Goal: Task Accomplishment & Management: Complete application form

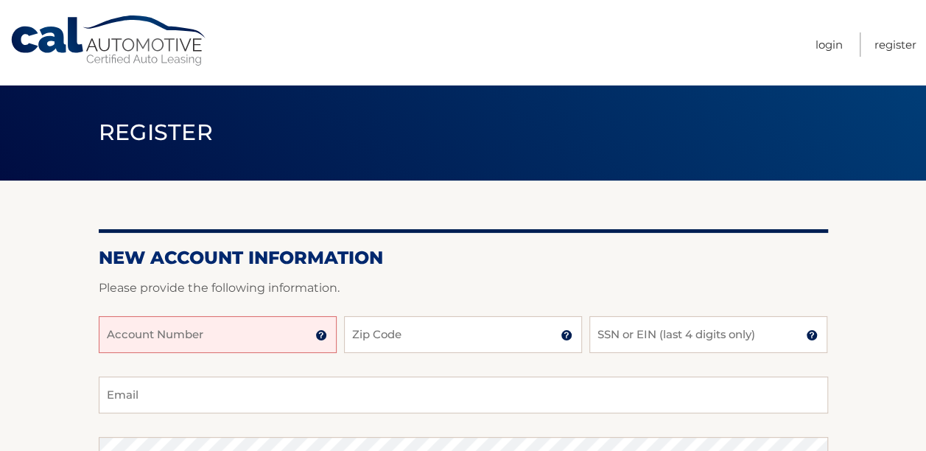
click at [241, 328] on input "Account Number" at bounding box center [218, 334] width 238 height 37
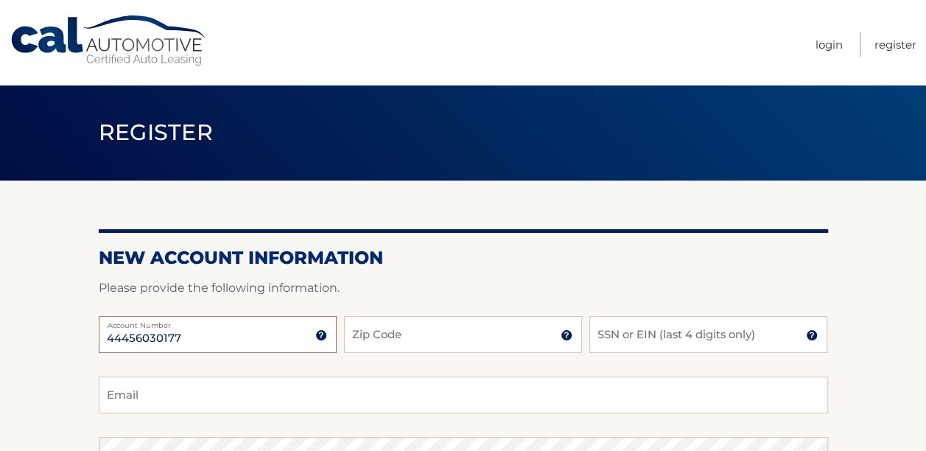
type input "44456030177"
type input "08844"
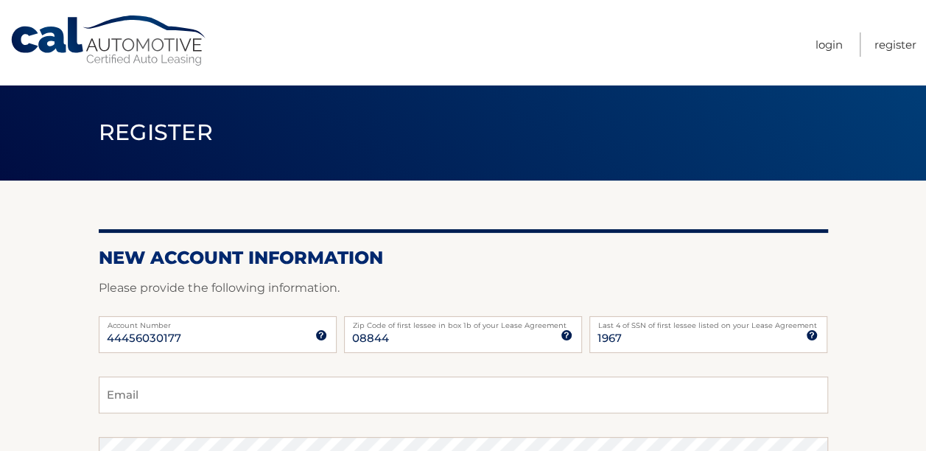
click at [684, 328] on label "Last 4 of SSN of first lessee listed on your Lease Agreement" at bounding box center [708, 322] width 238 height 12
click at [684, 328] on input "1967" at bounding box center [708, 334] width 238 height 37
click at [684, 328] on label "Last 4 of SSN of first lessee listed on your Lease Agreement" at bounding box center [708, 322] width 238 height 12
click at [684, 328] on input "1967" at bounding box center [708, 334] width 238 height 37
drag, startPoint x: 684, startPoint y: 328, endPoint x: 658, endPoint y: 330, distance: 26.6
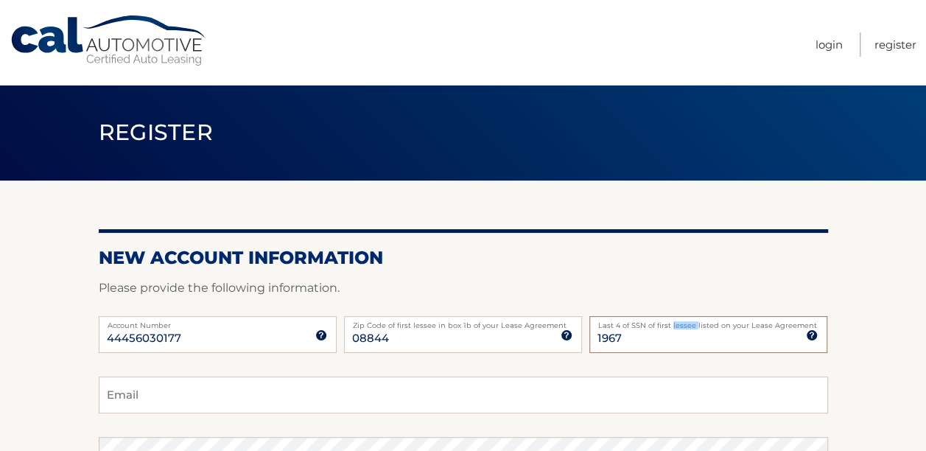
click at [658, 330] on input "1967" at bounding box center [708, 334] width 238 height 37
type input "4"
type input "6457"
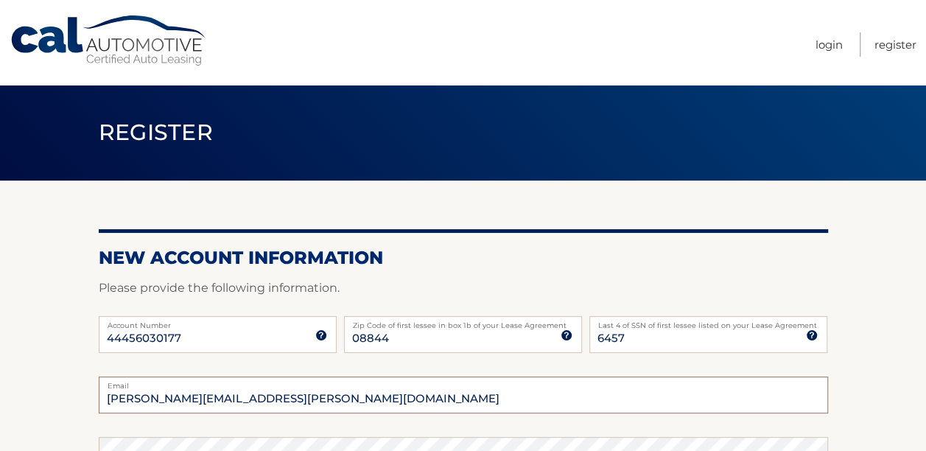
type input "[PERSON_NAME][EMAIL_ADDRESS][PERSON_NAME][DOMAIN_NAME]"
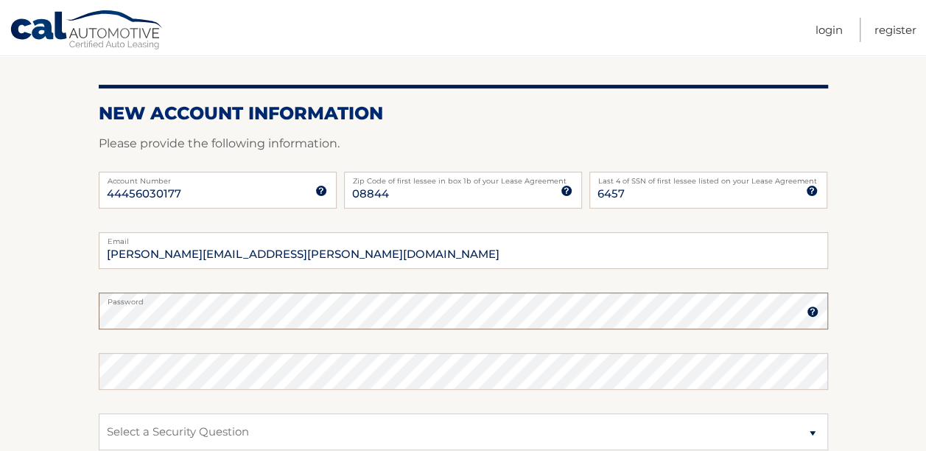
scroll to position [170, 0]
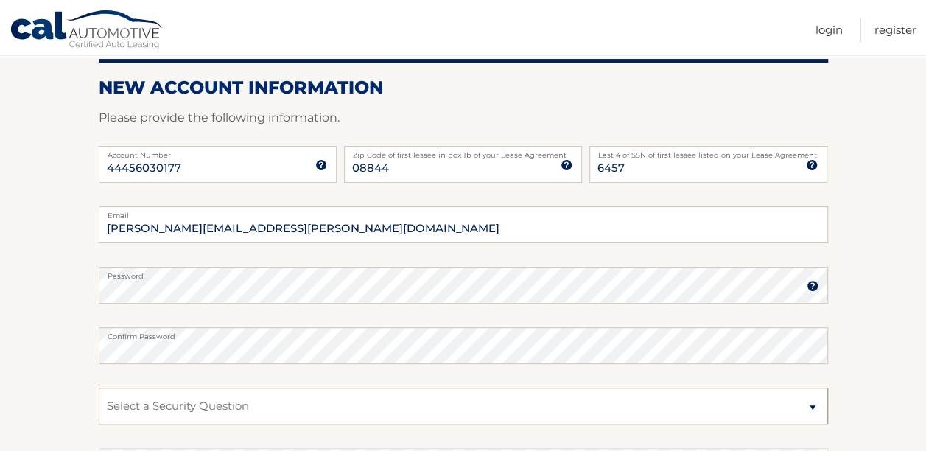
click at [476, 417] on select "Select a Security Question What was the name of your elementary school? What is…" at bounding box center [463, 405] width 729 height 37
select select "2"
click at [99, 387] on select "Select a Security Question What was the name of your elementary school? What is…" at bounding box center [463, 405] width 729 height 37
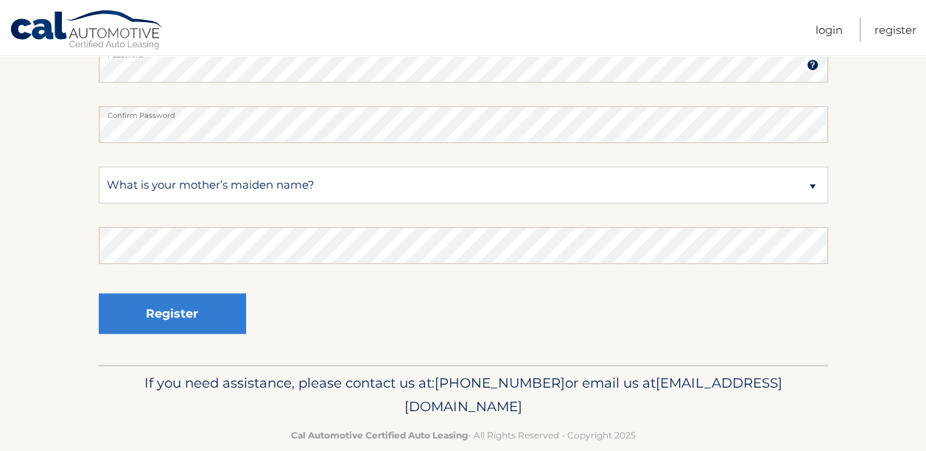
click at [309, 269] on fieldset "[PERSON_NAME][EMAIL_ADDRESS][PERSON_NAME][DOMAIN_NAME] Email Password Password …" at bounding box center [463, 174] width 729 height 379
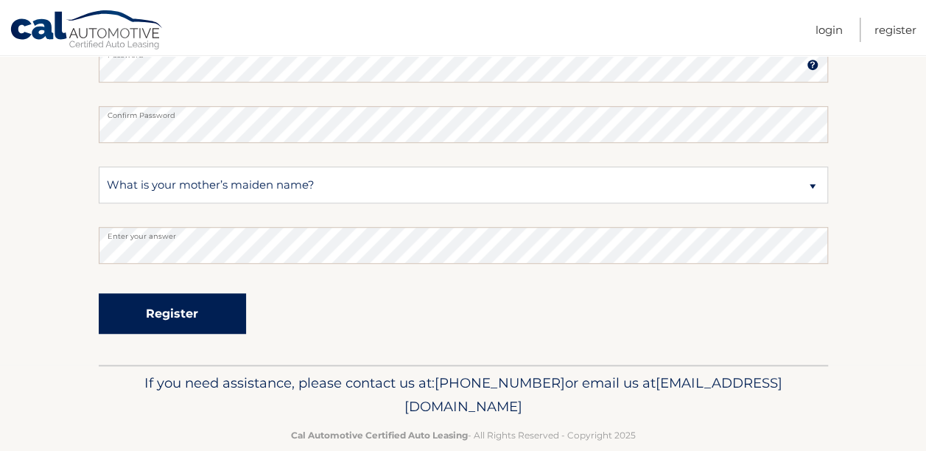
click at [99, 293] on button "Register" at bounding box center [172, 313] width 147 height 41
click at [177, 302] on button "Register" at bounding box center [172, 313] width 147 height 41
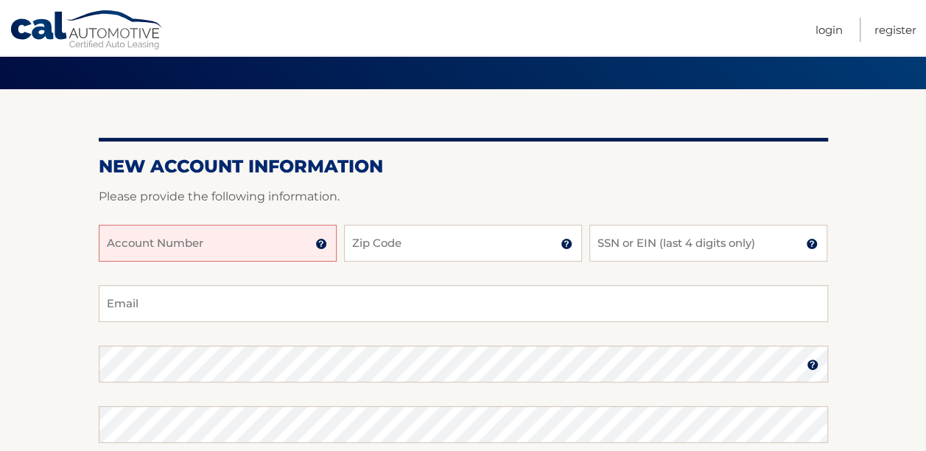
scroll to position [170, 0]
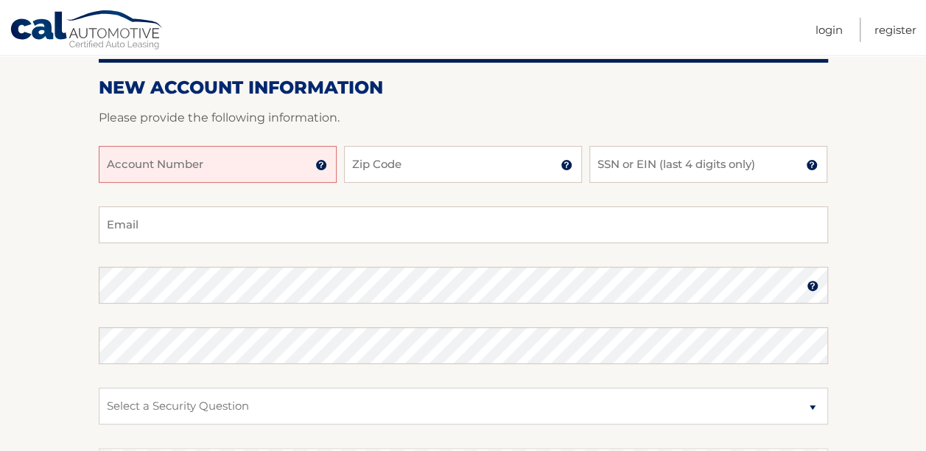
click at [277, 181] on input "Account Number" at bounding box center [218, 164] width 238 height 37
type input "44456030177"
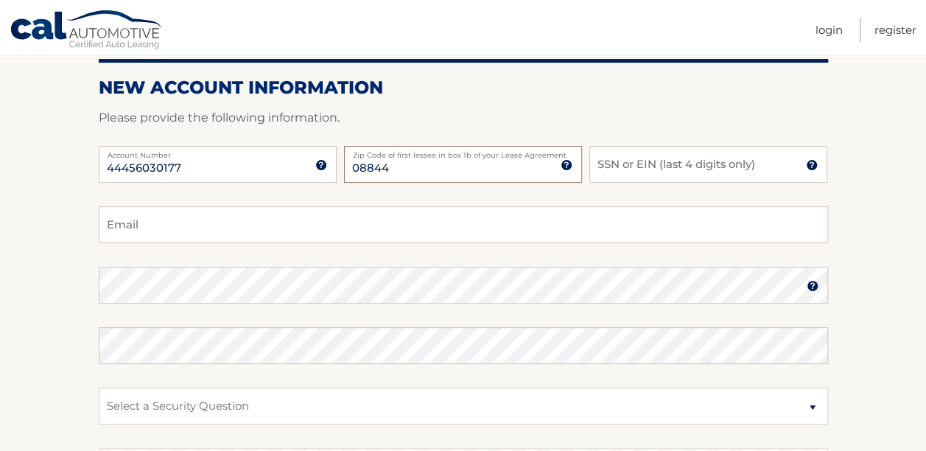
type input "08844"
type input "6457"
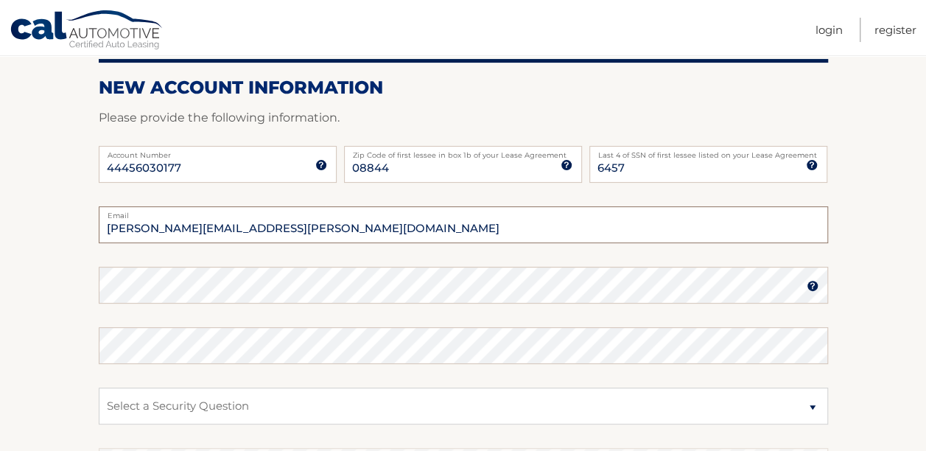
type input "[PERSON_NAME][EMAIL_ADDRESS][PERSON_NAME][DOMAIN_NAME]"
select select "3"
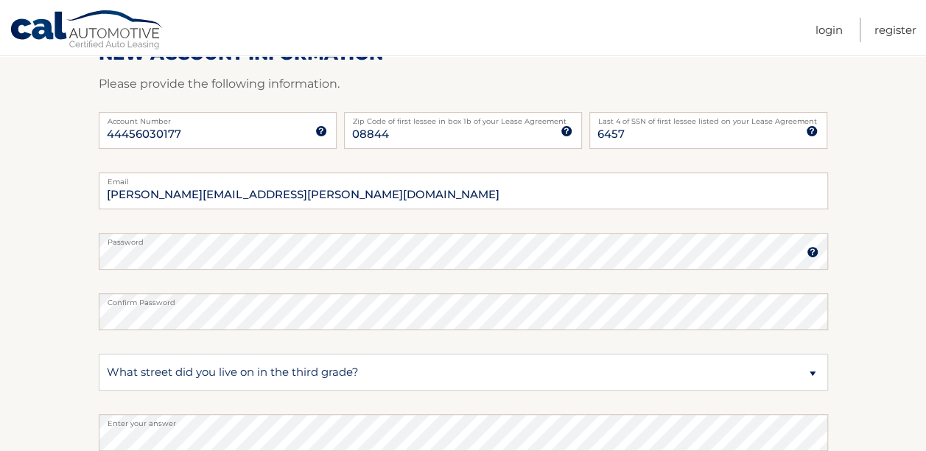
scroll to position [417, 0]
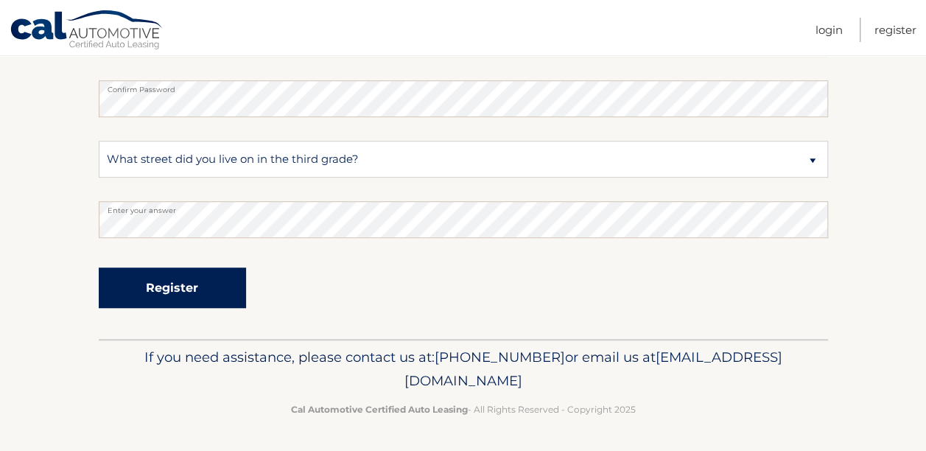
click at [169, 292] on button "Register" at bounding box center [172, 287] width 147 height 41
